Goal: Transaction & Acquisition: Purchase product/service

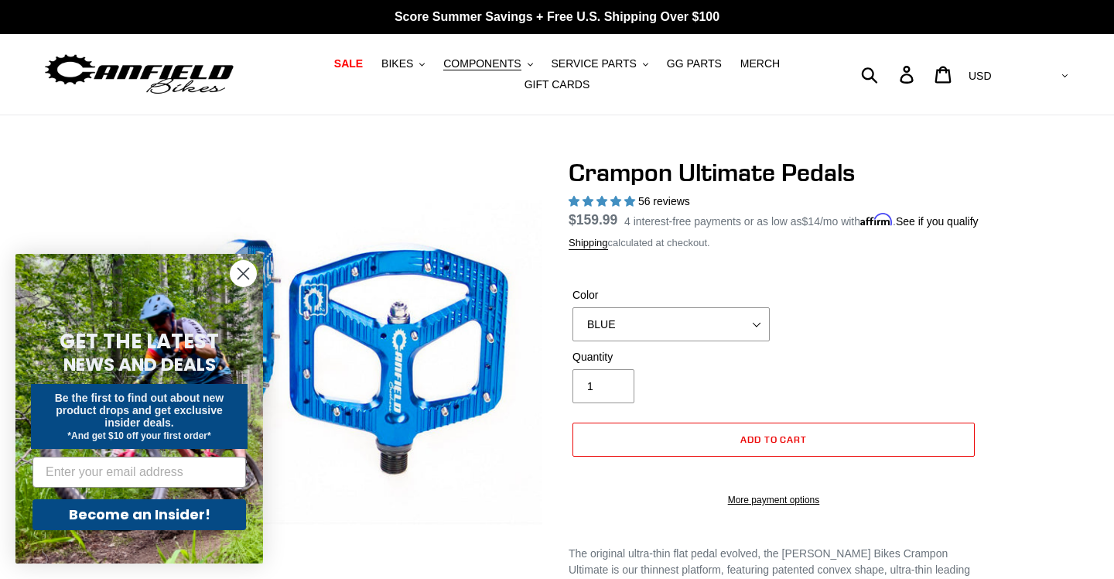
select select "highest-rating"
click at [410, 65] on span "BIKES" at bounding box center [398, 63] width 32 height 13
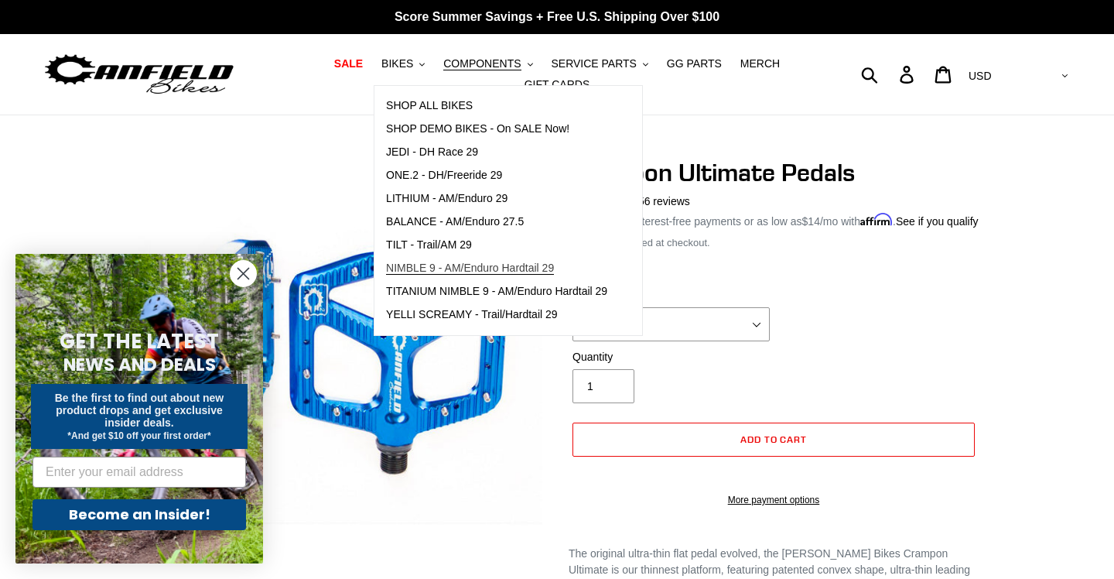
click at [430, 278] on link "NIMBLE 9 - AM/Enduro Hardtail 29" at bounding box center [497, 268] width 245 height 23
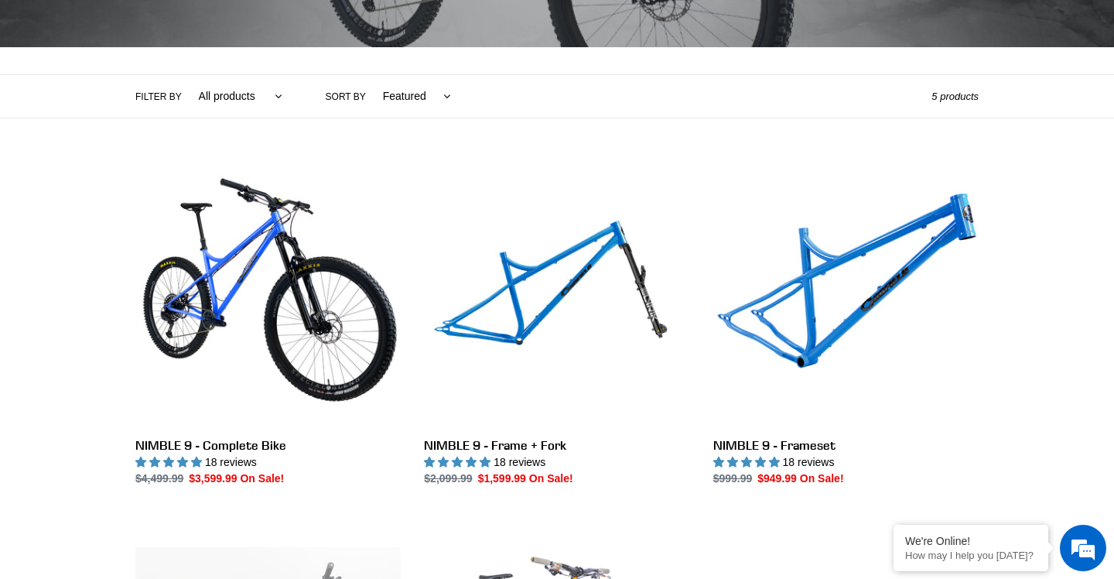
scroll to position [301, 0]
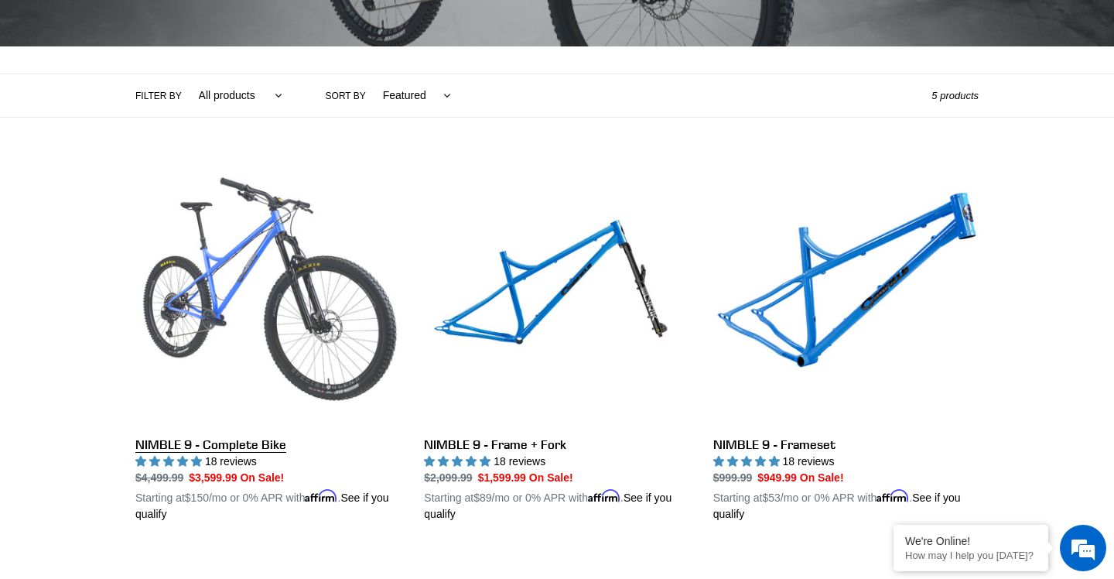
click at [347, 303] on link "NIMBLE 9 - Complete Bike" at bounding box center [267, 341] width 265 height 362
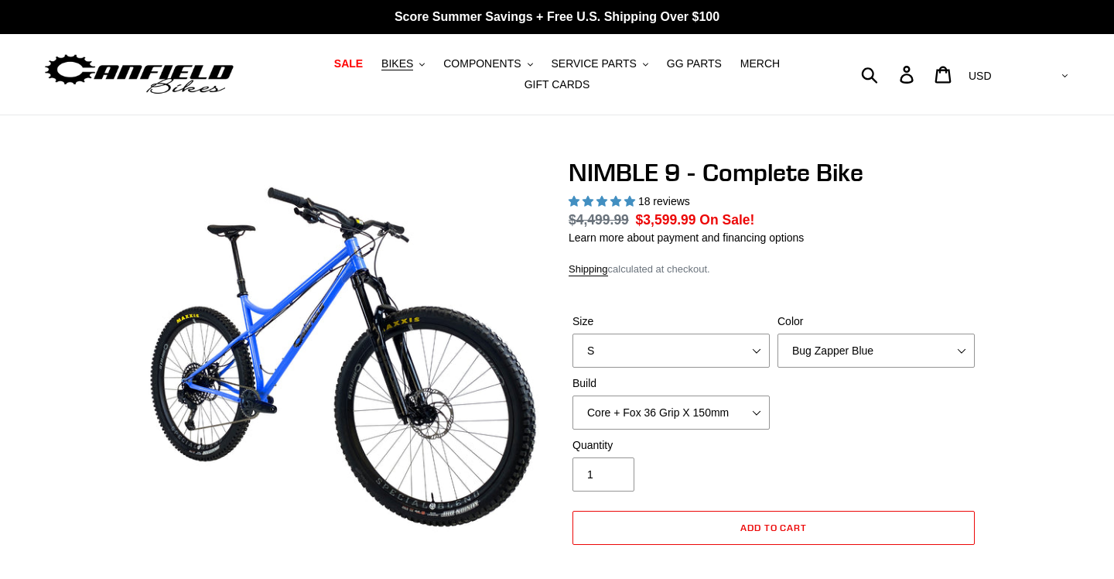
select select "highest-rating"
click at [739, 350] on select "S M L XL" at bounding box center [671, 351] width 197 height 34
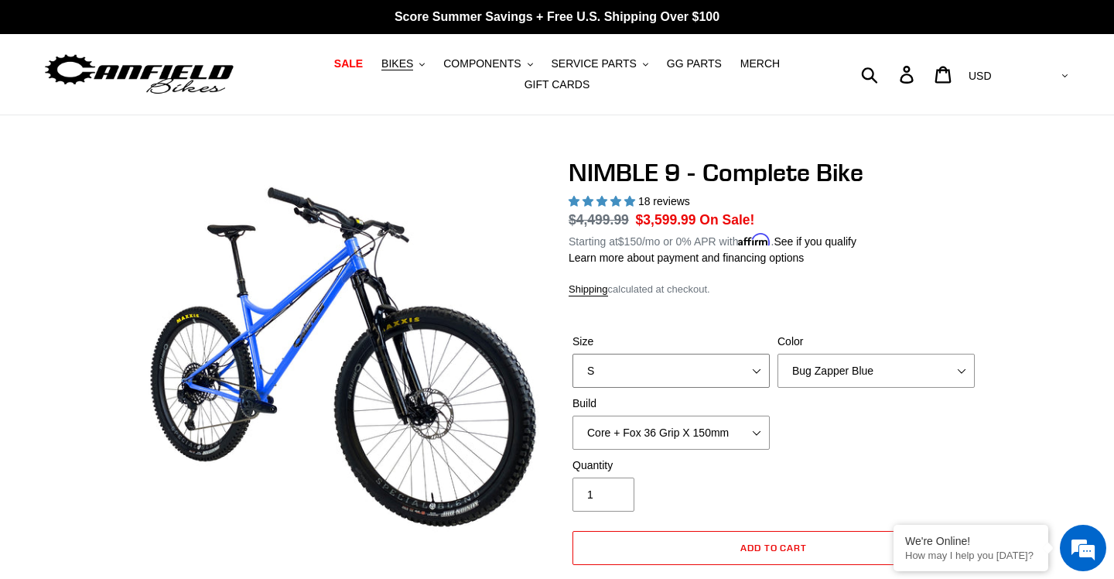
select select "M"
click at [573, 354] on select "S M L XL" at bounding box center [671, 371] width 197 height 34
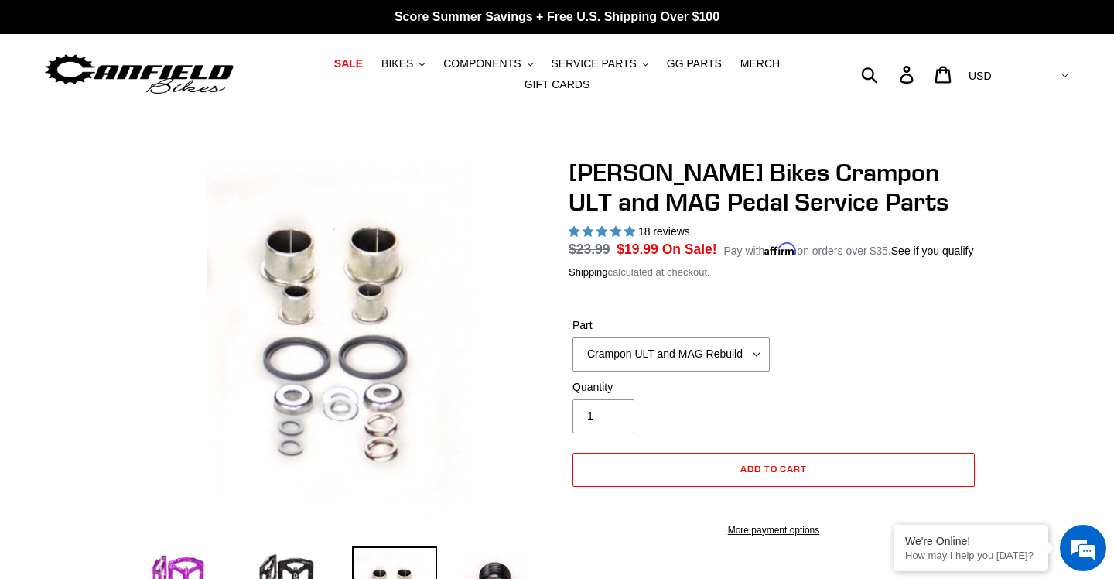
select select "highest-rating"
